Goal: Find specific page/section: Find specific page/section

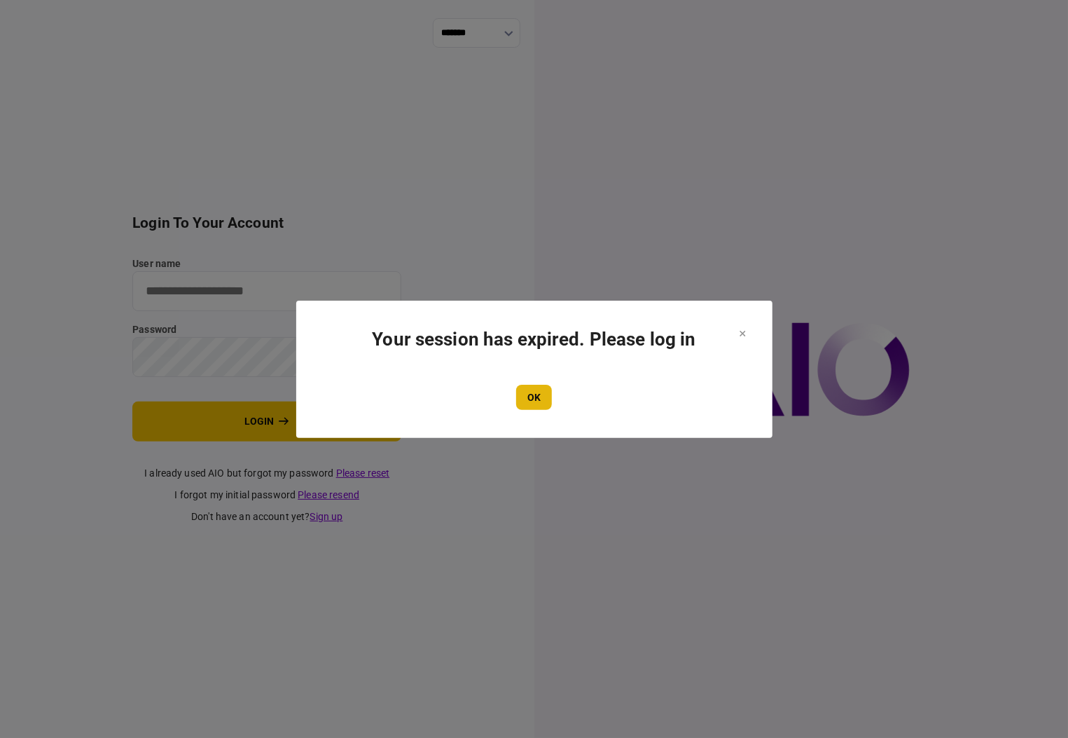
click at [537, 392] on button "OK" at bounding box center [534, 397] width 36 height 25
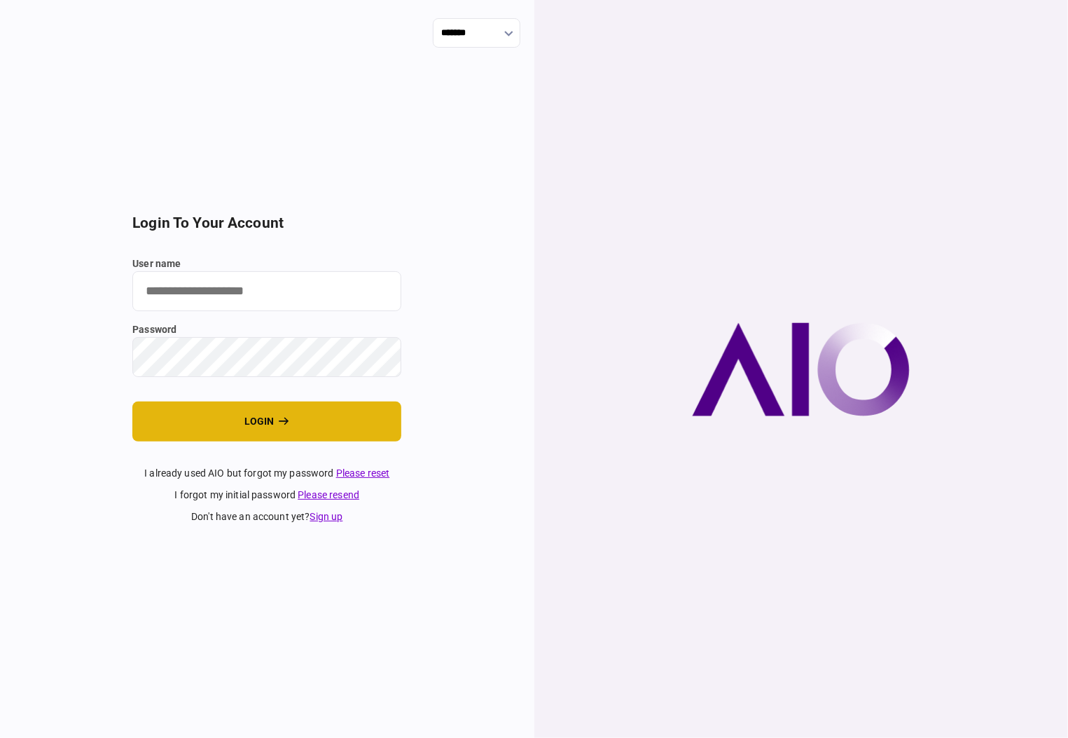
click at [300, 429] on button "login" at bounding box center [266, 421] width 269 height 40
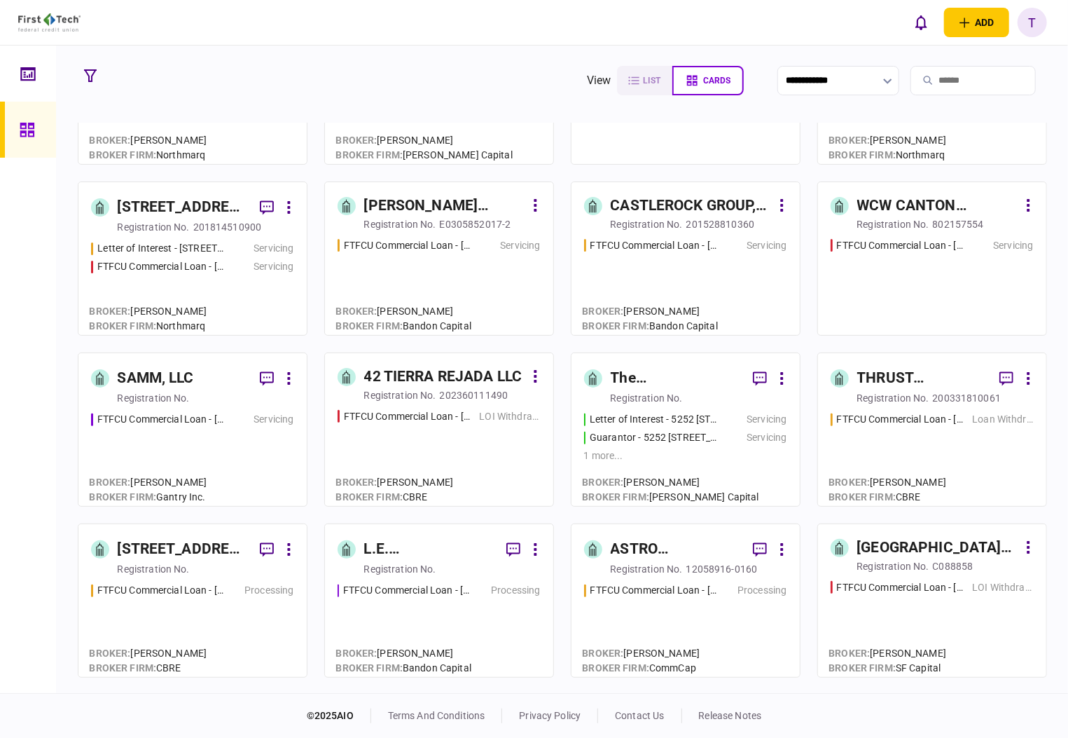
scroll to position [654, 0]
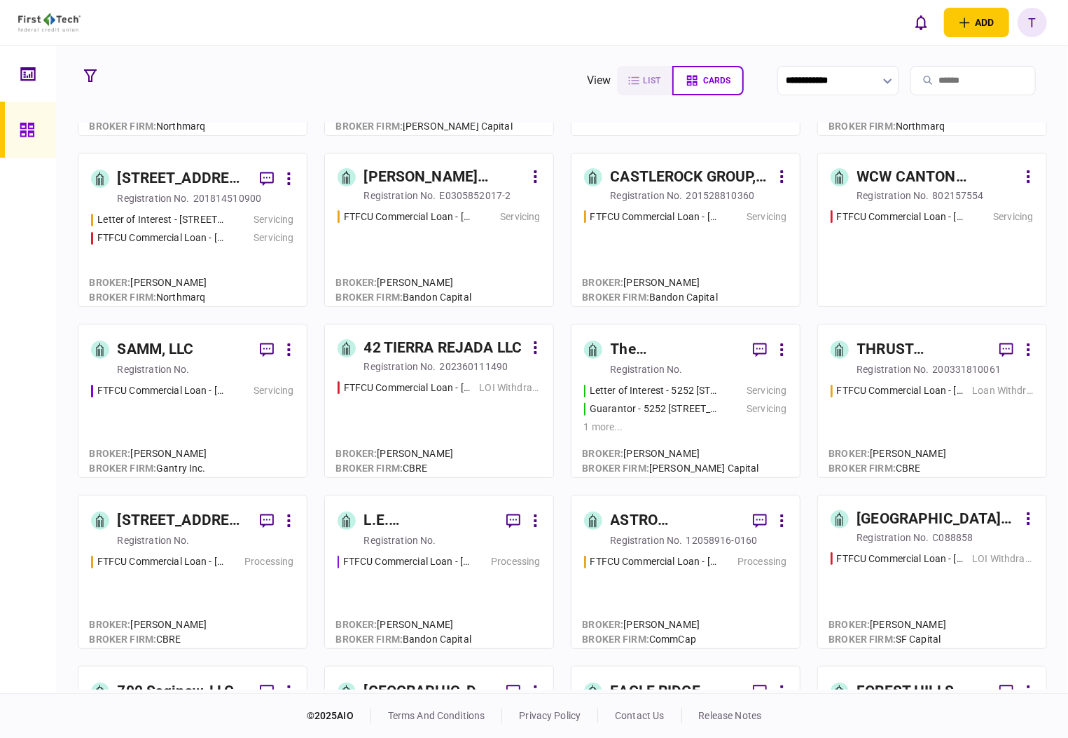
click at [631, 518] on div "ASTRO PROPERTIES LLC" at bounding box center [676, 520] width 131 height 22
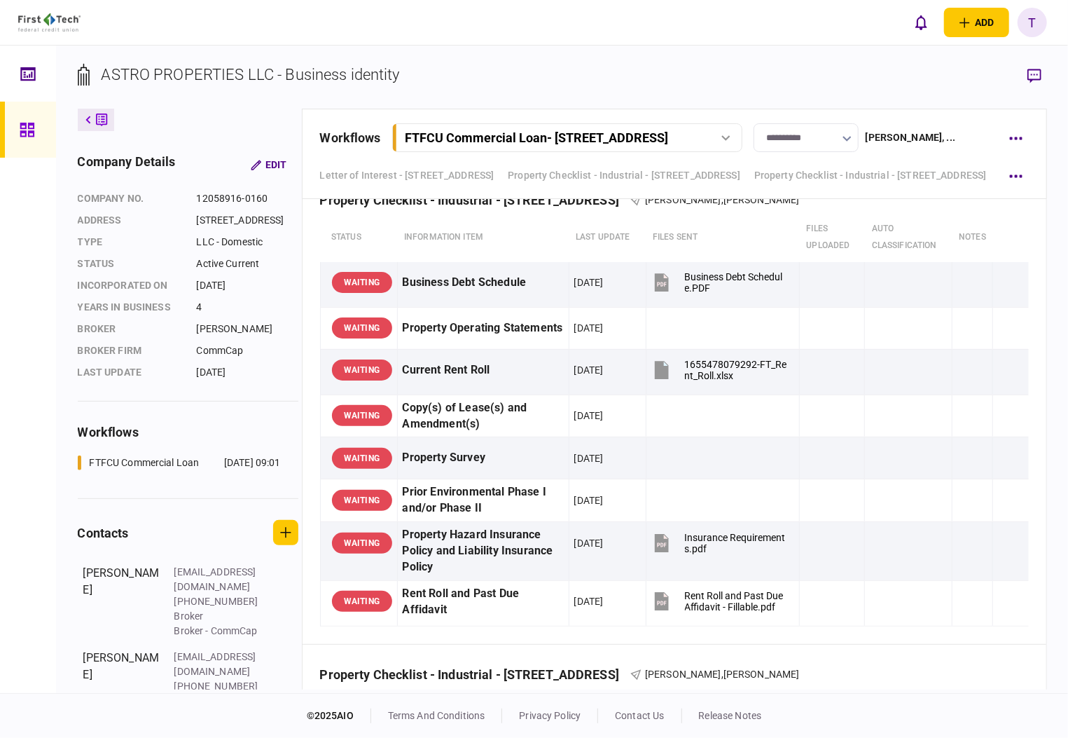
scroll to position [43, 0]
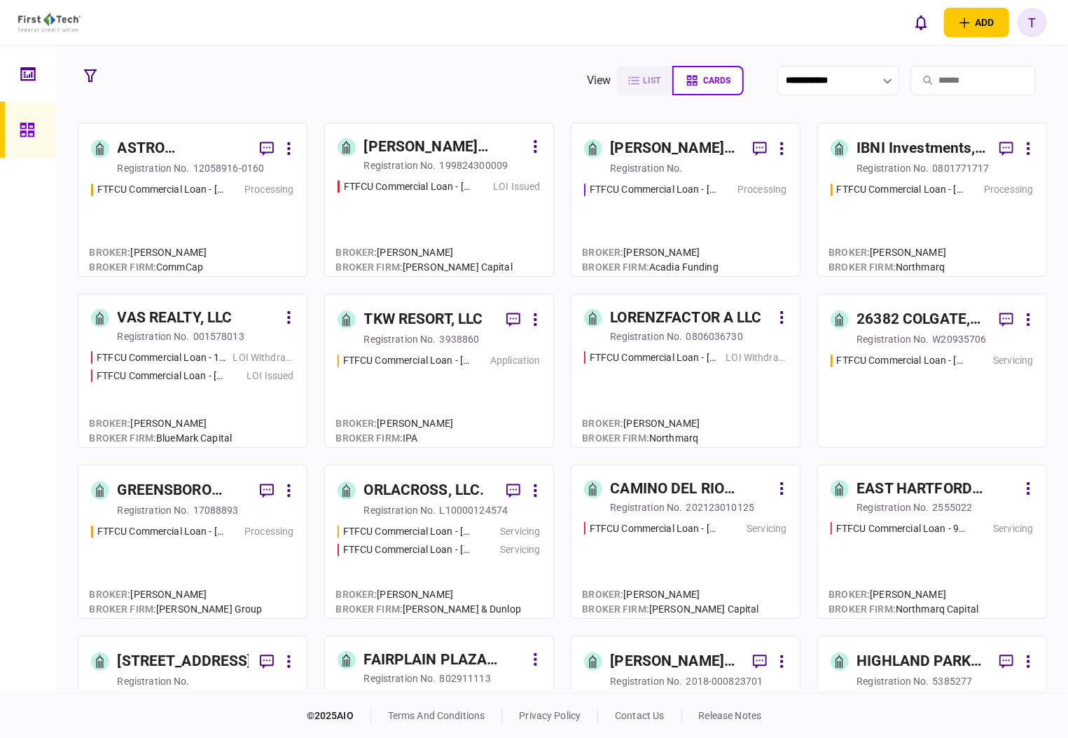
click at [148, 142] on div "ASTRO PROPERTIES LLC" at bounding box center [183, 148] width 131 height 22
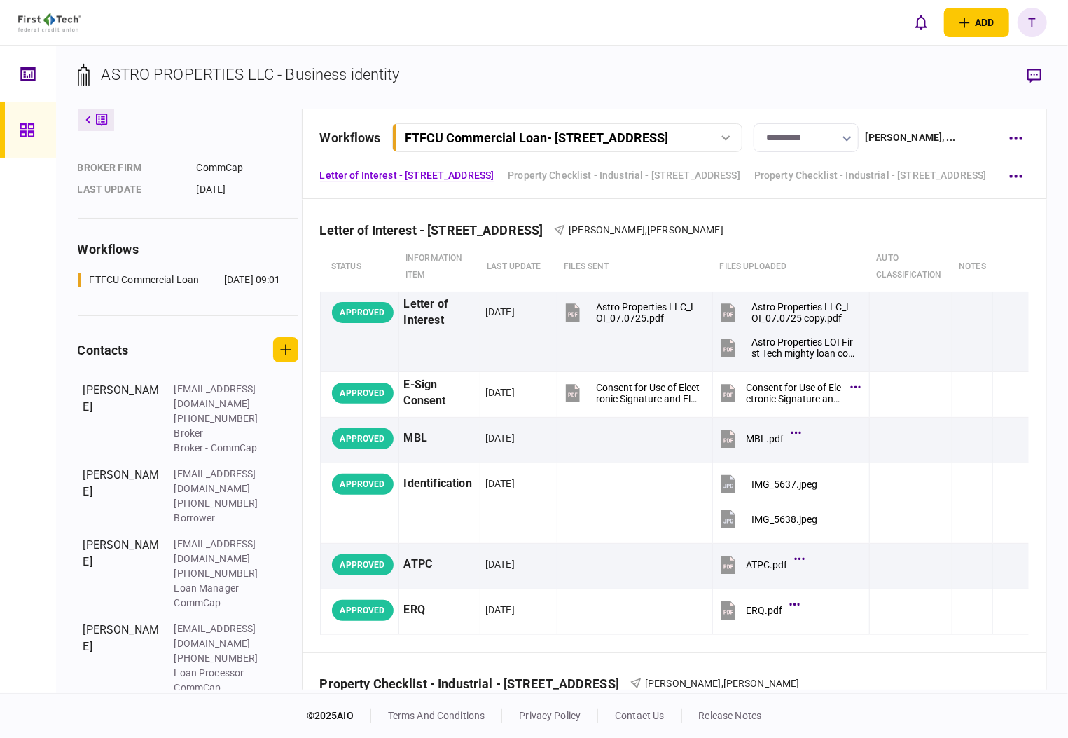
scroll to position [184, 0]
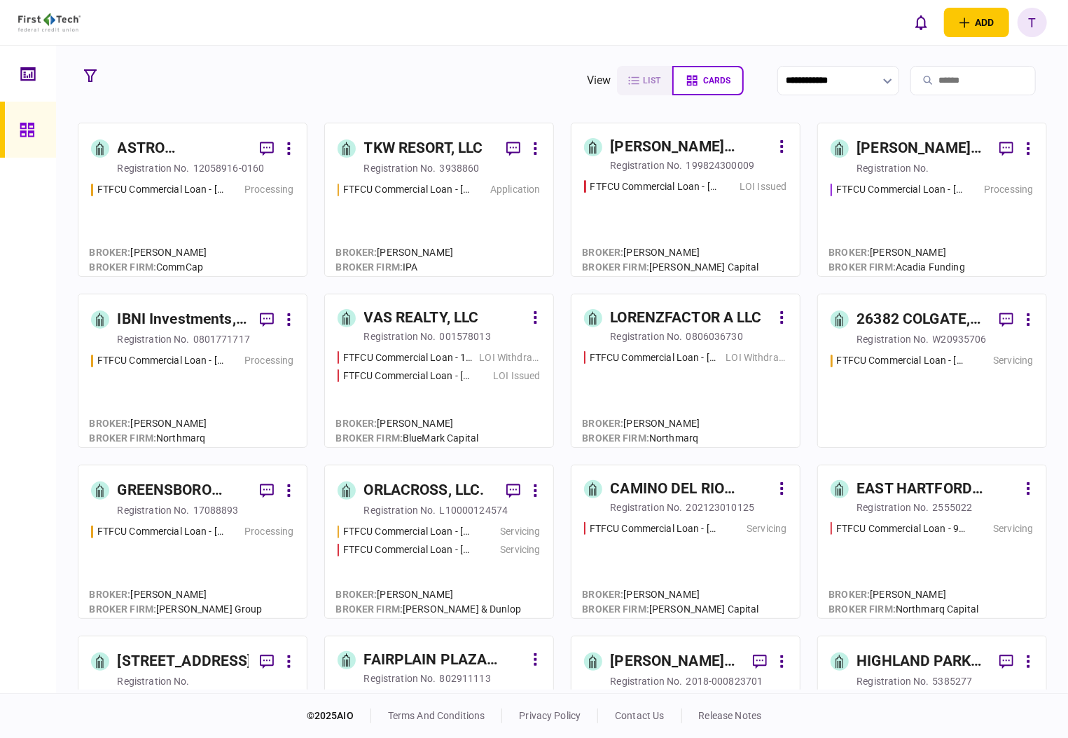
click at [173, 315] on div "IBNI Investments, LLC" at bounding box center [183, 319] width 131 height 22
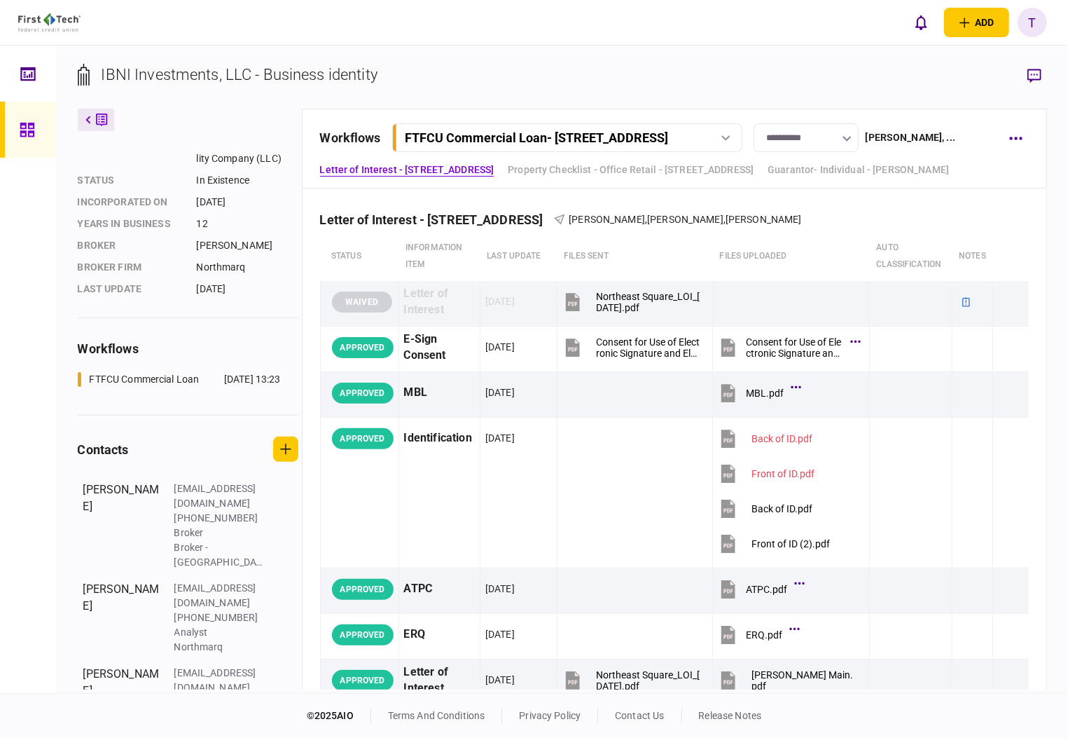
scroll to position [113, 0]
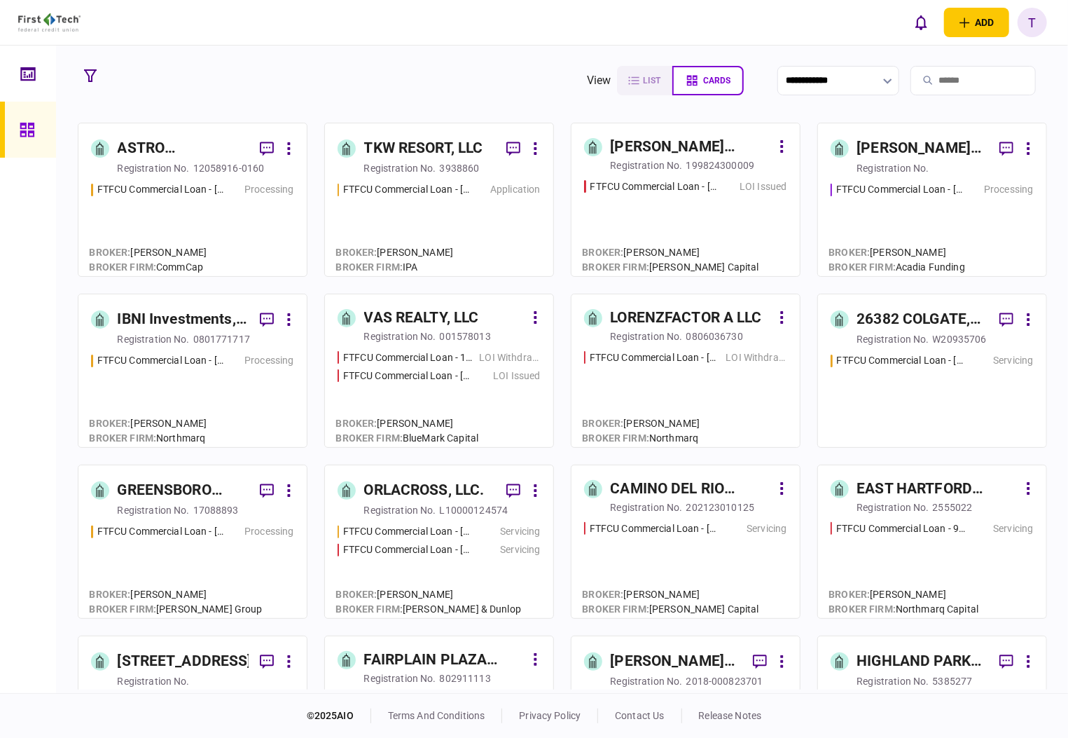
click at [903, 143] on div "[PERSON_NAME] Regency Partners LLC" at bounding box center [922, 148] width 131 height 22
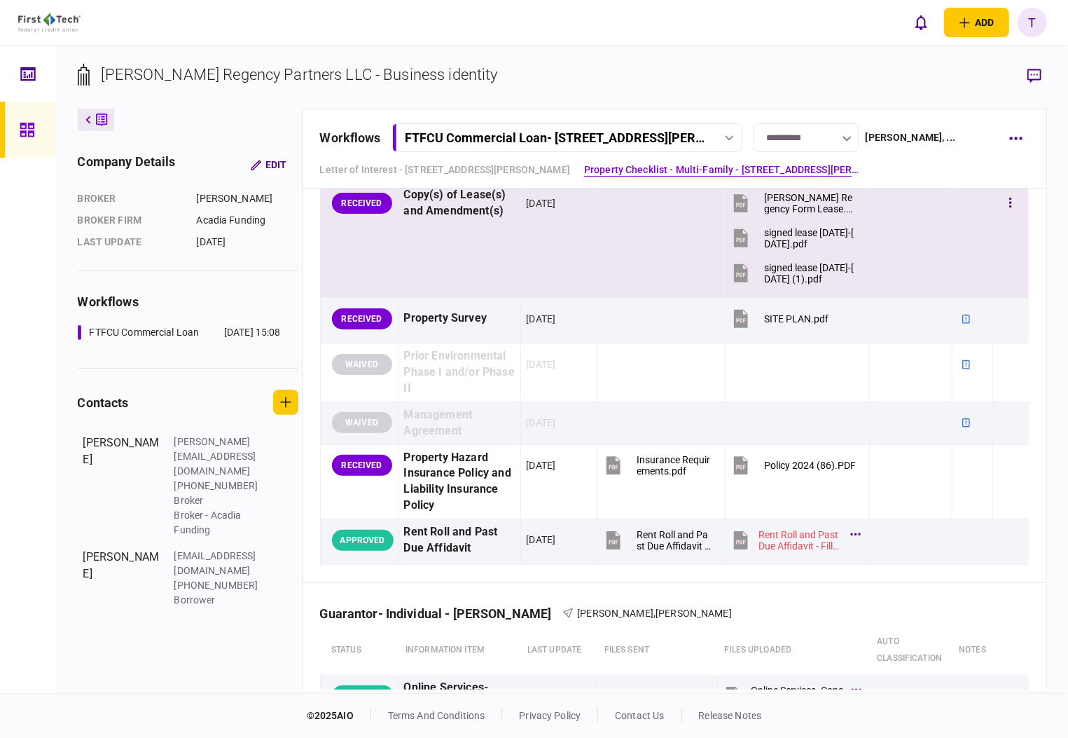
scroll to position [1307, 0]
